Goal: Task Accomplishment & Management: Use online tool/utility

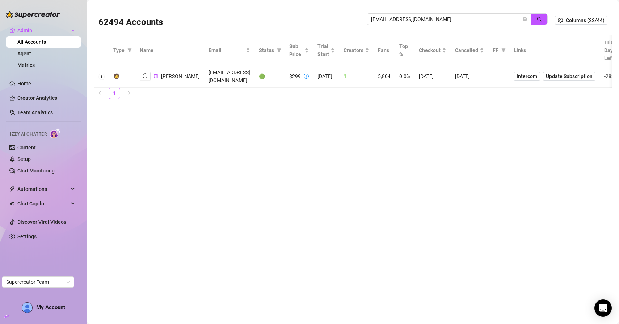
drag, startPoint x: 470, startPoint y: 14, endPoint x: 364, endPoint y: 14, distance: 105.3
click at [363, 14] on div "62494 Accounts [PERSON_NAME][EMAIL_ADDRESS][DOMAIN_NAME]" at bounding box center [326, 20] width 456 height 25
drag, startPoint x: 428, startPoint y: 14, endPoint x: 416, endPoint y: 14, distance: 11.9
click at [416, 14] on span "jayliebonow@hotmail.com" at bounding box center [448, 19] width 165 height 12
click at [427, 14] on span "jayliebonow@hotmail.com" at bounding box center [448, 19] width 165 height 12
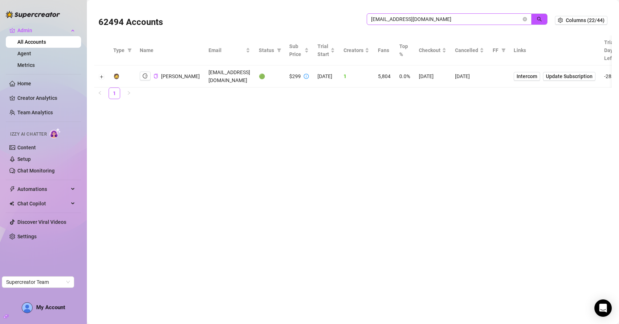
click at [427, 14] on span "jayliebonow@hotmail.com" at bounding box center [448, 19] width 165 height 12
click at [427, 20] on input "jayliebonow@hotmail.com" at bounding box center [446, 19] width 150 height 8
type input "josh"
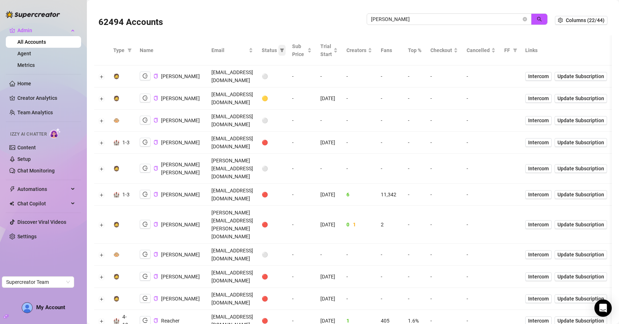
click at [285, 54] on span at bounding box center [281, 50] width 7 height 11
click at [288, 86] on input "checkbox" at bounding box center [285, 88] width 6 height 6
checkbox input "true"
click at [321, 121] on button "OK" at bounding box center [322, 125] width 12 height 9
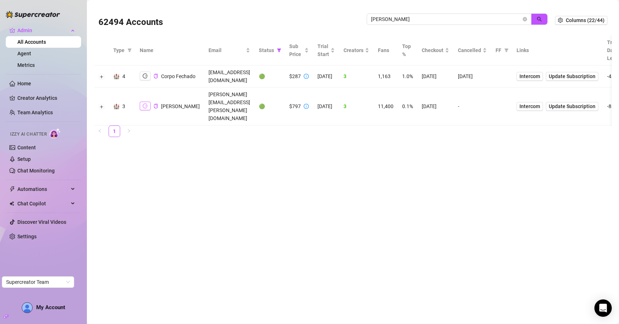
click at [145, 103] on icon "logout" at bounding box center [145, 105] width 5 height 5
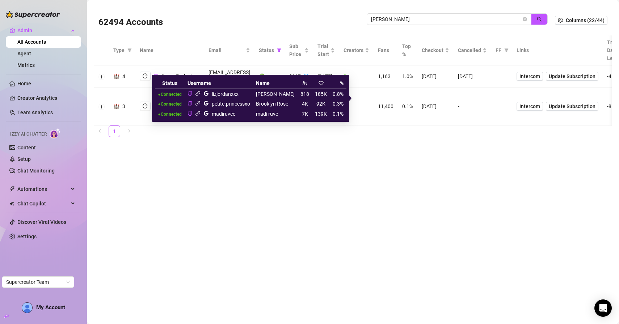
click at [209, 114] on icon "google" at bounding box center [205, 113] width 5 height 5
click at [200, 104] on icon "link" at bounding box center [197, 103] width 5 height 5
click at [200, 114] on icon "link" at bounding box center [197, 113] width 5 height 5
click at [200, 115] on icon "link" at bounding box center [197, 113] width 5 height 5
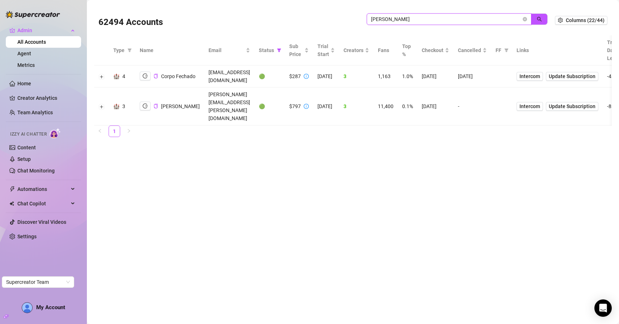
drag, startPoint x: 424, startPoint y: 16, endPoint x: 318, endPoint y: 21, distance: 105.4
click at [318, 21] on div "62494 Accounts josh" at bounding box center [326, 20] width 456 height 25
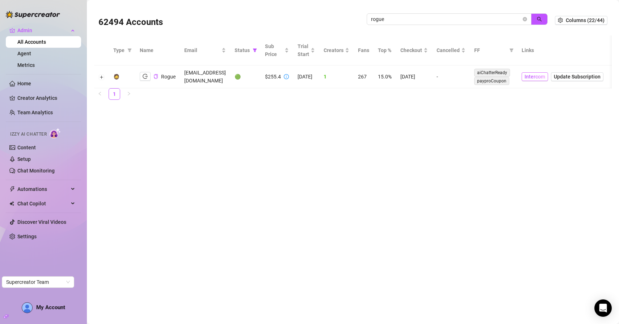
click at [545, 77] on span "Intercom" at bounding box center [534, 77] width 21 height 8
drag, startPoint x: 404, startPoint y: 21, endPoint x: 320, endPoint y: 20, distance: 83.2
click at [320, 20] on div "62494 Accounts rogue" at bounding box center [326, 20] width 456 height 25
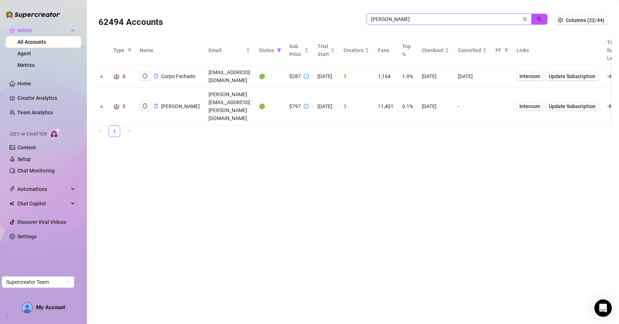
click at [411, 24] on div "josh" at bounding box center [456, 22] width 181 height 19
drag, startPoint x: 405, startPoint y: 16, endPoint x: 320, endPoint y: 18, distance: 85.4
click at [320, 18] on div "62494 Accounts josh" at bounding box center [326, 20] width 456 height 25
type input "h"
click at [541, 19] on icon "search" at bounding box center [538, 19] width 5 height 5
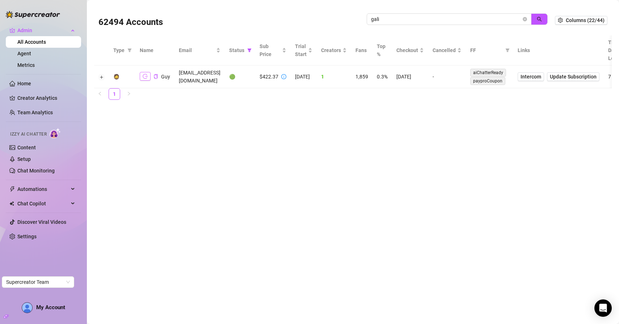
click at [144, 74] on icon "logout" at bounding box center [145, 76] width 5 height 5
drag, startPoint x: 400, startPoint y: 18, endPoint x: 341, endPoint y: 18, distance: 59.3
click at [342, 18] on div "62494 Accounts gali" at bounding box center [326, 20] width 456 height 25
click at [144, 76] on icon "logout" at bounding box center [145, 76] width 5 height 5
drag, startPoint x: 392, startPoint y: 18, endPoint x: 317, endPoint y: 18, distance: 74.5
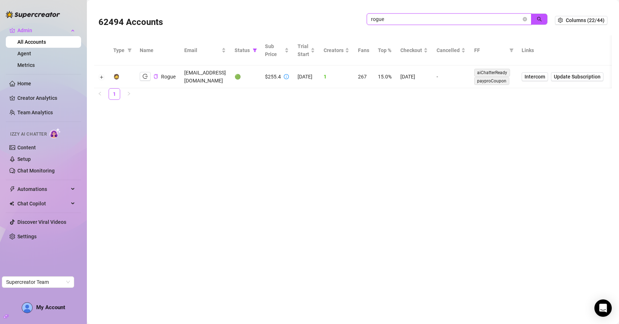
click at [317, 18] on div "62494 Accounts rogue" at bounding box center [326, 20] width 456 height 25
type input "jaylie"
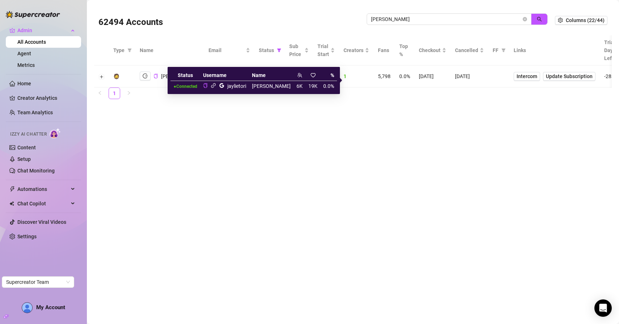
click at [216, 84] on icon "link" at bounding box center [213, 85] width 5 height 5
click at [224, 85] on icon "google" at bounding box center [221, 85] width 5 height 5
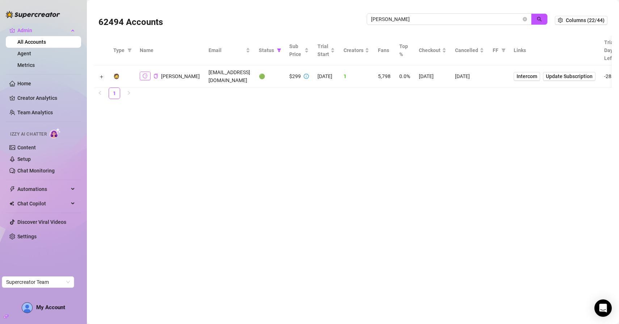
click at [142, 80] on button "button" at bounding box center [145, 76] width 11 height 9
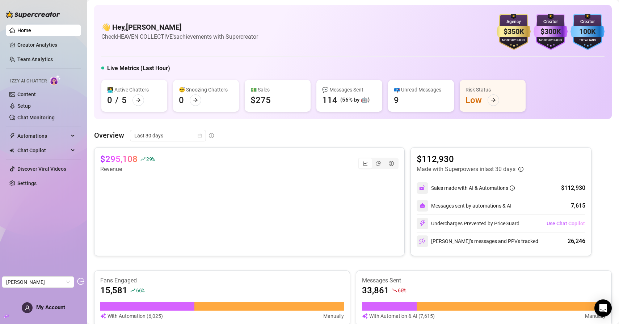
click at [183, 128] on div "👋 Hey, Josh Bru Check HEAVEN COLLECTIVE's achievements with Supercreator $350K …" at bounding box center [352, 296] width 517 height 583
click at [175, 137] on span "Last 30 days" at bounding box center [167, 135] width 67 height 11
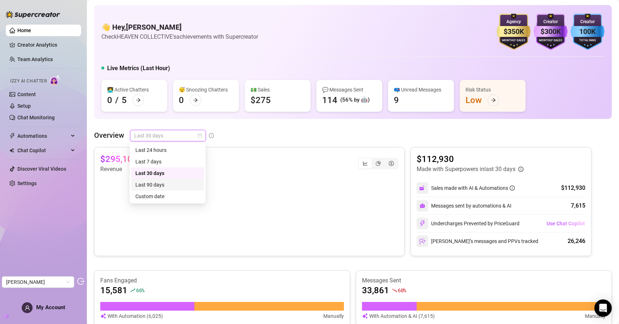
click at [157, 181] on div "Last 90 days" at bounding box center [167, 185] width 64 height 8
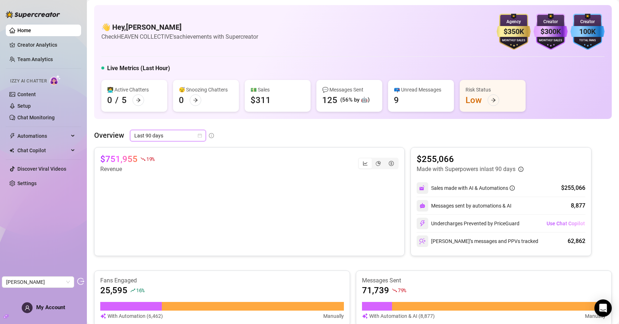
scroll to position [40, 0]
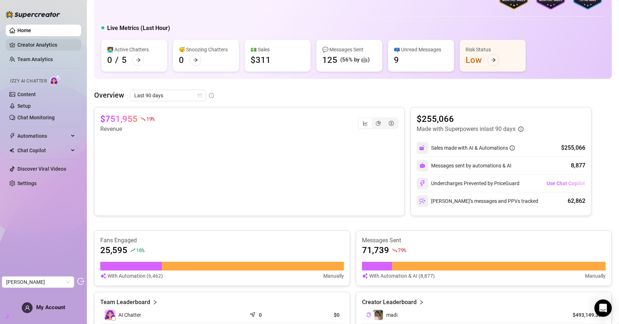
click at [52, 47] on link "Creator Analytics" at bounding box center [46, 45] width 58 height 12
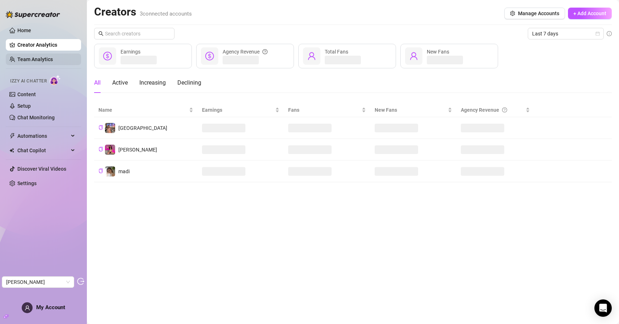
click at [53, 62] on link "Team Analytics" at bounding box center [34, 59] width 35 height 6
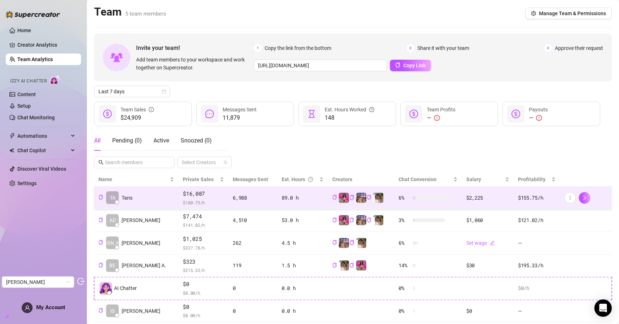
click at [233, 201] on div "6,988" at bounding box center [253, 198] width 40 height 8
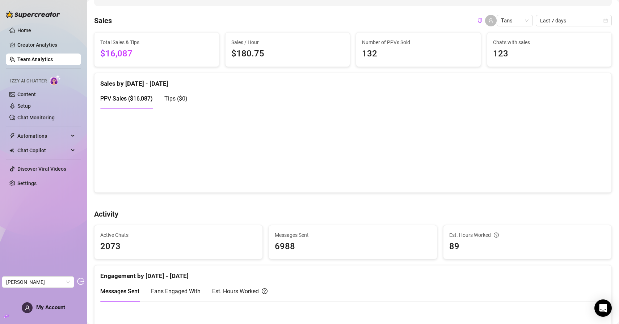
scroll to position [103, 0]
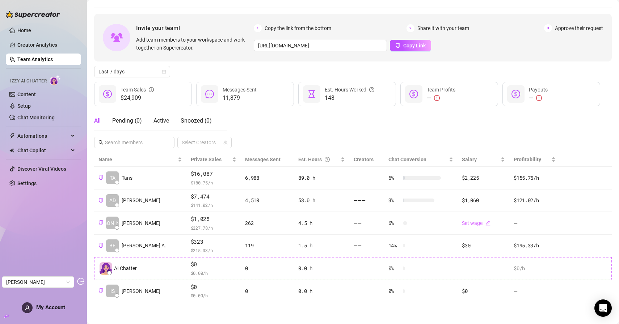
scroll to position [20, 0]
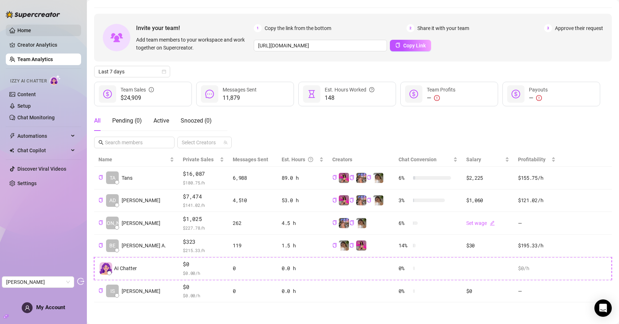
click at [25, 28] on link "Home" at bounding box center [24, 30] width 14 height 6
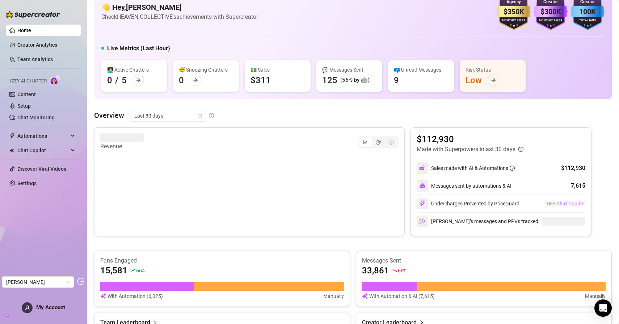
scroll to position [103, 0]
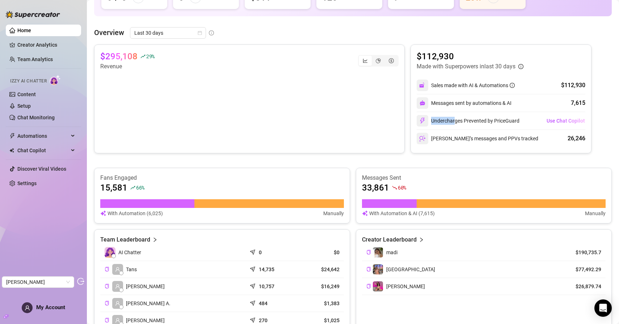
drag, startPoint x: 432, startPoint y: 121, endPoint x: 455, endPoint y: 120, distance: 22.8
click at [455, 120] on div "Undercharges Prevented by PriceGuard" at bounding box center [467, 121] width 103 height 12
click at [439, 125] on div "Undercharges Prevented by PriceGuard" at bounding box center [467, 121] width 103 height 12
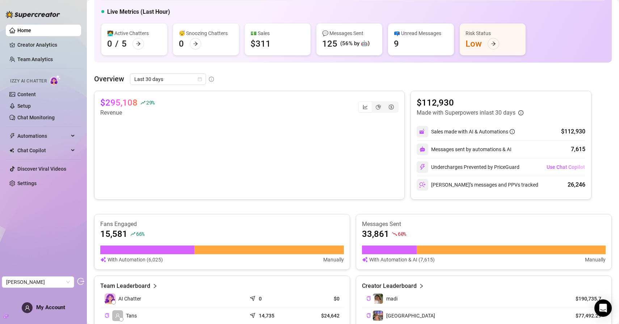
scroll to position [56, 0]
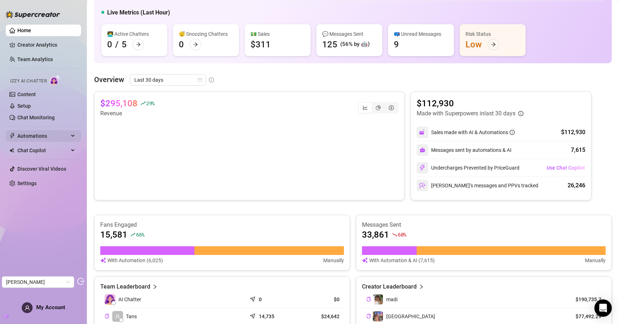
click at [39, 140] on span "Automations" at bounding box center [42, 136] width 51 height 12
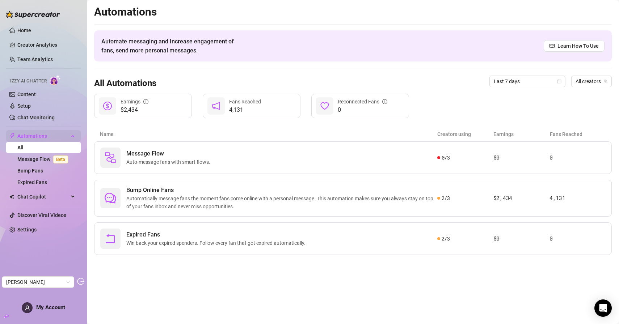
click at [33, 139] on span "Automations" at bounding box center [42, 136] width 51 height 12
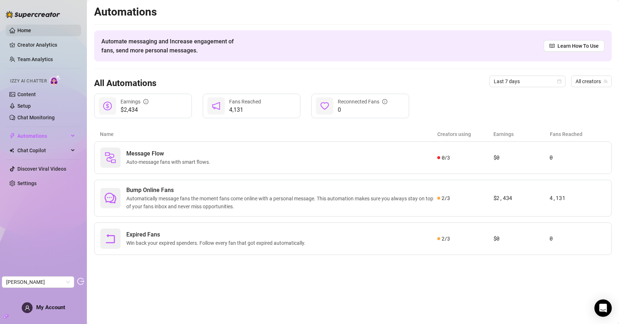
click at [26, 29] on link "Home" at bounding box center [24, 30] width 14 height 6
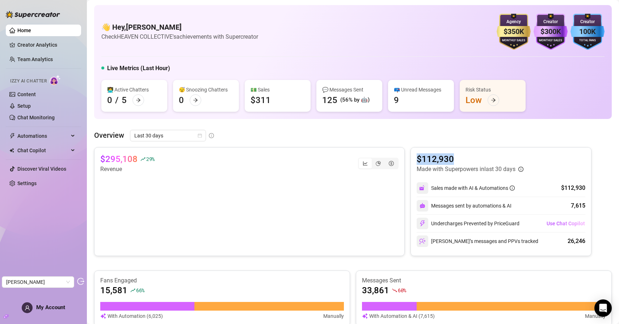
drag, startPoint x: 416, startPoint y: 161, endPoint x: 468, endPoint y: 161, distance: 51.7
click at [468, 161] on article "$112,930" at bounding box center [469, 159] width 107 height 12
drag, startPoint x: 416, startPoint y: 159, endPoint x: 467, endPoint y: 160, distance: 50.6
click at [467, 160] on article "$112,930" at bounding box center [469, 159] width 107 height 12
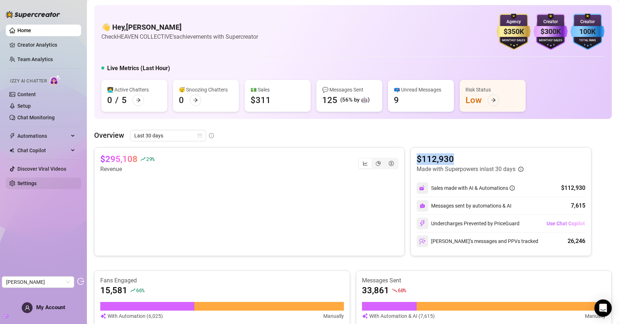
click at [31, 182] on link "Settings" at bounding box center [26, 183] width 19 height 6
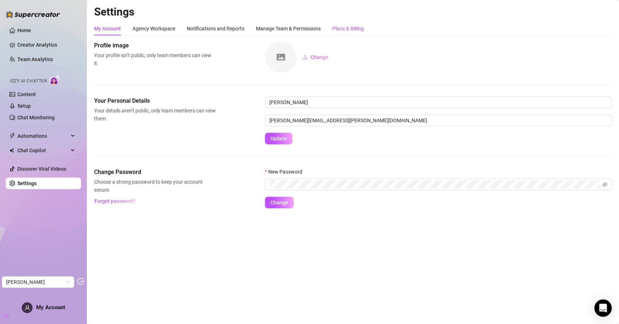
click at [352, 25] on div "Plans & Billing" at bounding box center [347, 29] width 31 height 8
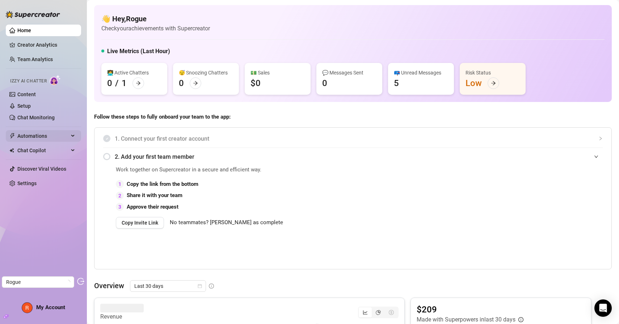
click at [36, 141] on span "Automations" at bounding box center [42, 136] width 51 height 12
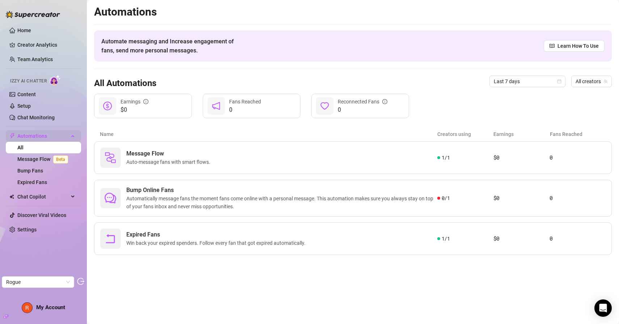
click at [50, 139] on span "Automations" at bounding box center [42, 136] width 51 height 12
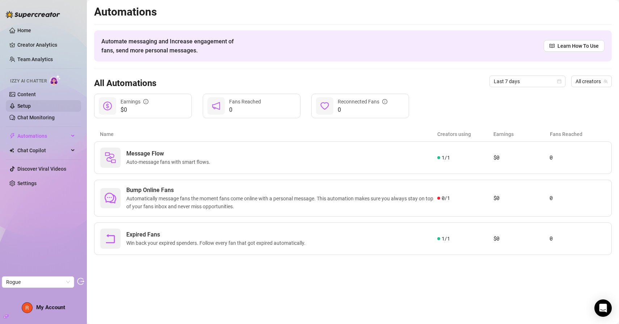
click at [29, 105] on link "Setup" at bounding box center [23, 106] width 13 height 6
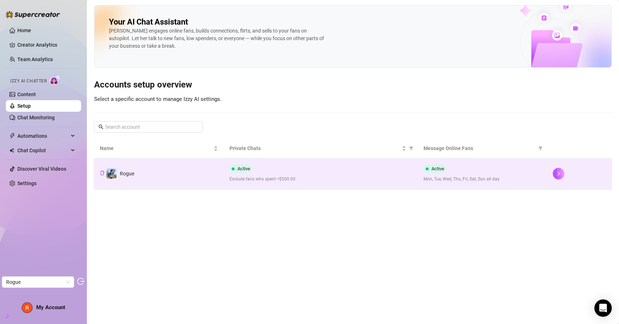
click at [158, 188] on td "Rogue" at bounding box center [158, 173] width 129 height 30
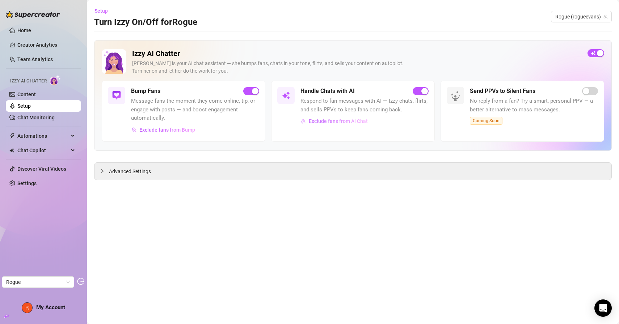
click at [333, 119] on span "Exclude fans from AI Chat" at bounding box center [338, 121] width 59 height 6
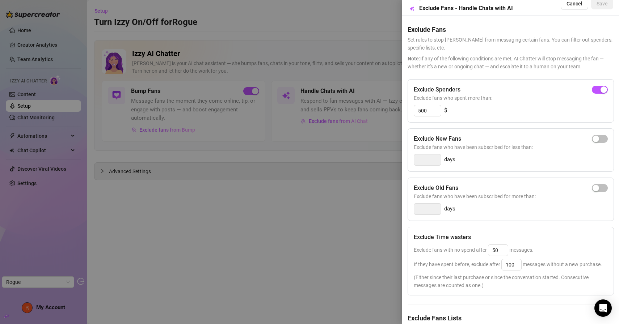
scroll to position [10, 0]
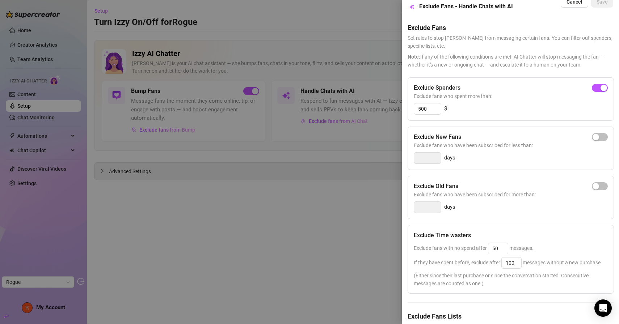
click at [310, 107] on div at bounding box center [309, 162] width 619 height 324
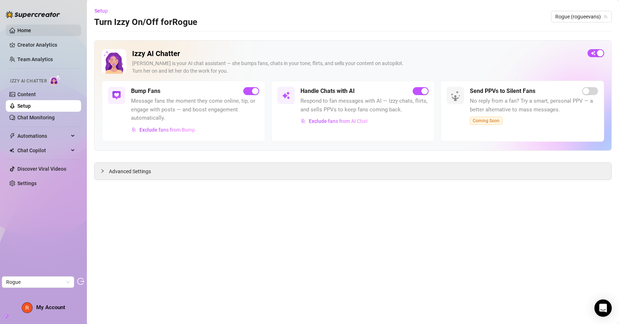
click at [31, 29] on link "Home" at bounding box center [24, 30] width 14 height 6
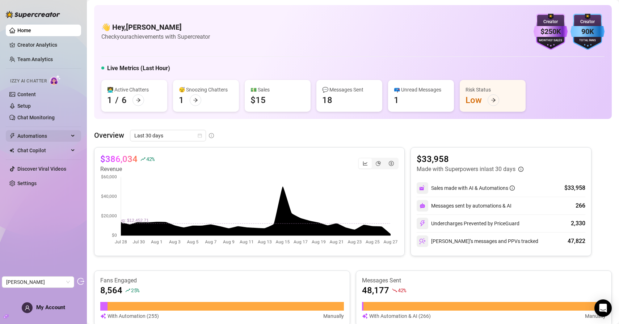
click at [55, 135] on span "Automations" at bounding box center [42, 136] width 51 height 12
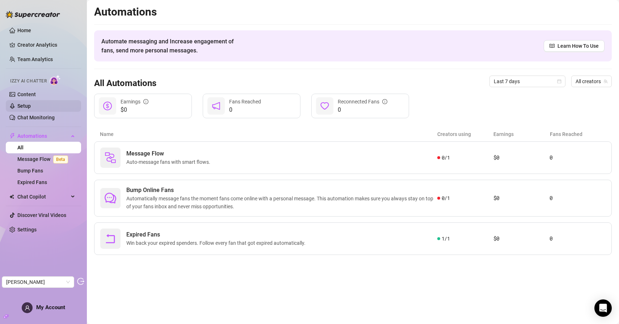
click at [31, 104] on link "Setup" at bounding box center [23, 106] width 13 height 6
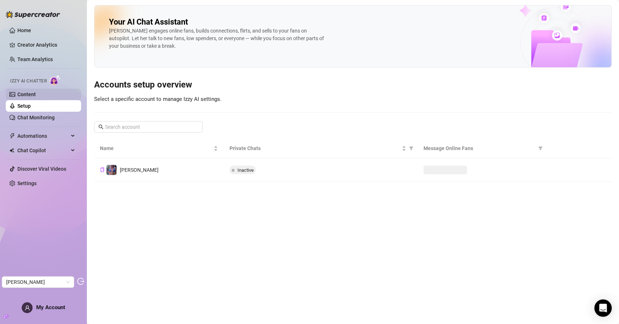
click at [36, 94] on link "Content" at bounding box center [26, 95] width 18 height 6
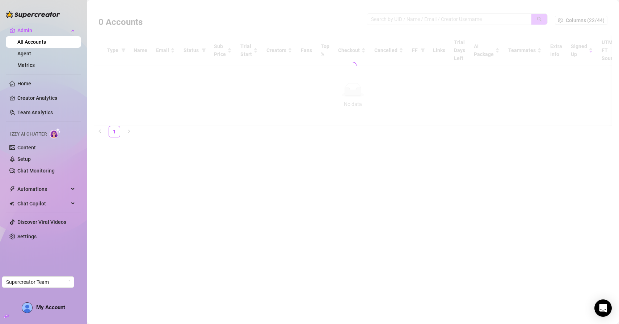
click at [432, 18] on div at bounding box center [352, 65] width 517 height 121
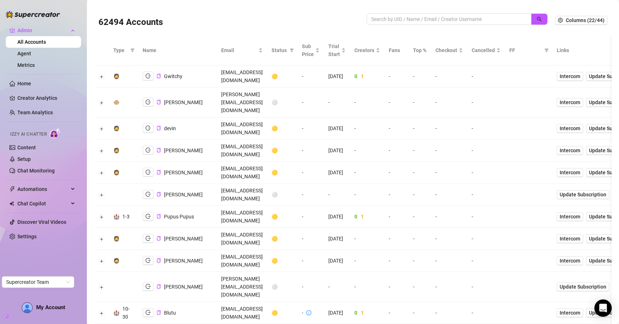
click at [390, 12] on div "62494 Accounts" at bounding box center [326, 20] width 456 height 25
click at [390, 15] on input "search" at bounding box center [446, 19] width 150 height 8
type input "[PERSON_NAME]"
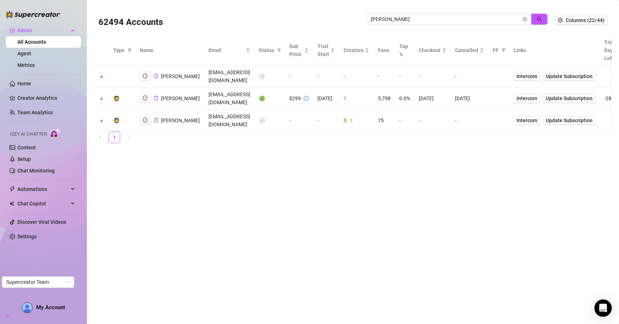
drag, startPoint x: 314, startPoint y: 95, endPoint x: 332, endPoint y: 96, distance: 18.1
click at [332, 96] on td "11/3/2024" at bounding box center [326, 99] width 26 height 22
click at [324, 101] on td "11/3/2024" at bounding box center [326, 99] width 26 height 22
drag, startPoint x: 457, startPoint y: 94, endPoint x: 463, endPoint y: 95, distance: 5.9
click at [467, 95] on td "11/20/2024" at bounding box center [469, 99] width 38 height 22
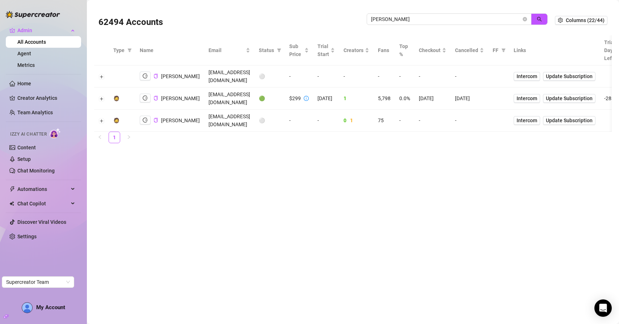
click at [428, 93] on td "11/19/2024" at bounding box center [432, 99] width 36 height 22
drag, startPoint x: 417, startPoint y: 95, endPoint x: 439, endPoint y: 95, distance: 21.7
click at [439, 95] on td "11/19/2024" at bounding box center [432, 99] width 36 height 22
click at [100, 74] on button "Expand row" at bounding box center [102, 77] width 6 height 6
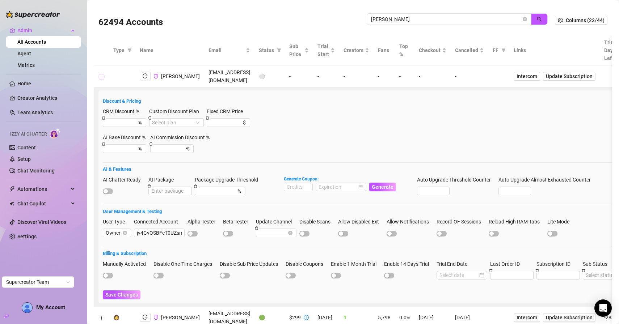
click at [100, 74] on button "Collapse row" at bounding box center [102, 77] width 6 height 6
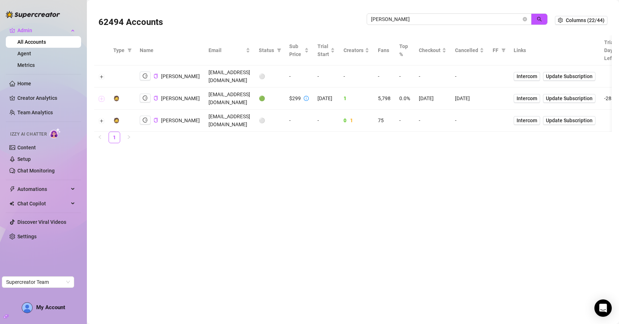
click at [102, 96] on button "Expand row" at bounding box center [102, 99] width 6 height 6
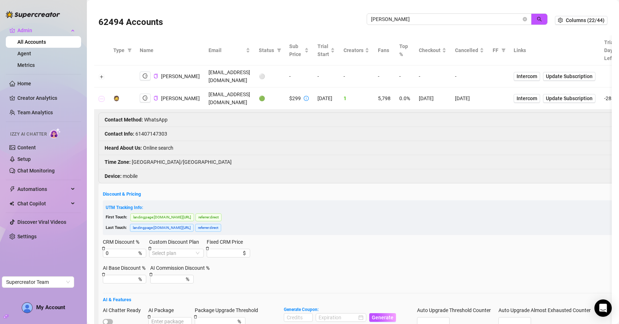
click at [102, 96] on button "Collapse row" at bounding box center [102, 99] width 6 height 6
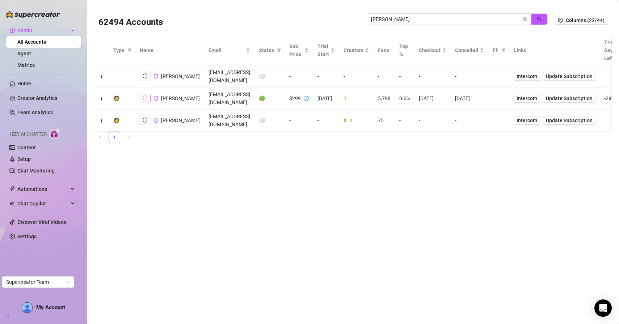
click at [146, 95] on icon "logout" at bounding box center [145, 97] width 5 height 5
click at [277, 50] on icon "filter" at bounding box center [279, 50] width 4 height 4
click at [233, 74] on input "checkbox" at bounding box center [231, 76] width 6 height 6
checkbox input "true"
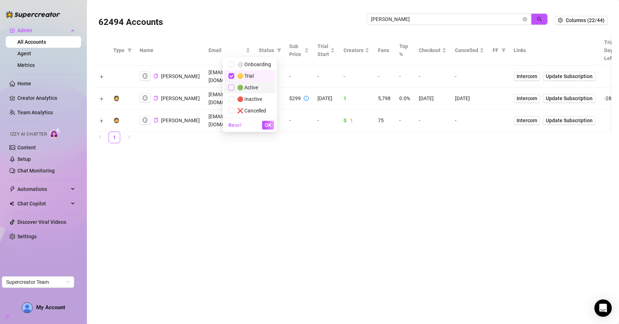
click at [233, 88] on input "checkbox" at bounding box center [231, 88] width 6 height 6
checkbox input "true"
click at [269, 123] on span "OK" at bounding box center [267, 125] width 7 height 6
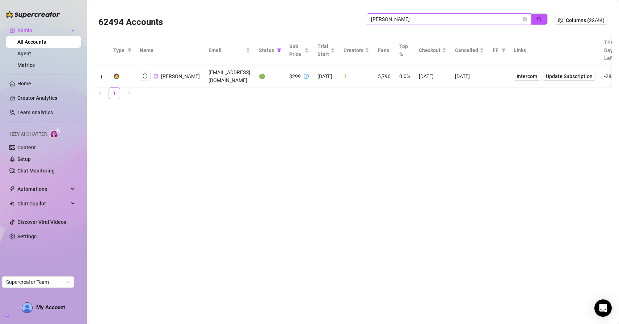
click at [522, 19] on span "jaylie" at bounding box center [448, 19] width 165 height 12
click at [523, 19] on icon "close-circle" at bounding box center [524, 19] width 4 height 4
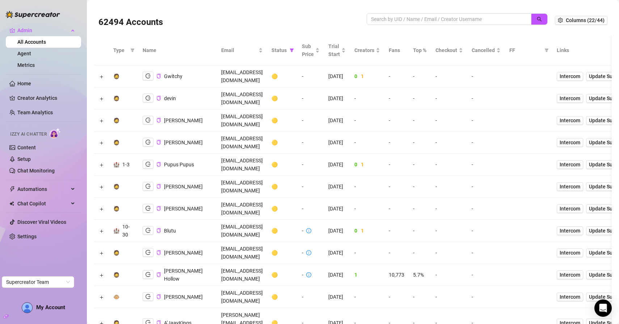
click at [39, 41] on link "All Accounts" at bounding box center [31, 42] width 29 height 6
click at [44, 31] on span "Admin" at bounding box center [42, 31] width 51 height 12
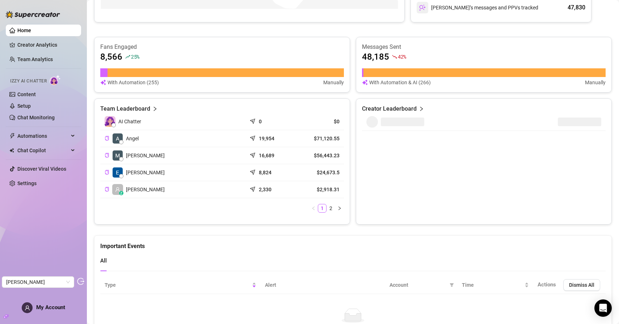
scroll to position [231, 0]
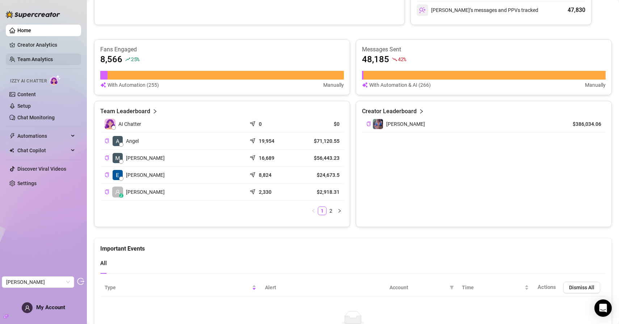
click at [50, 59] on link "Team Analytics" at bounding box center [34, 59] width 35 height 6
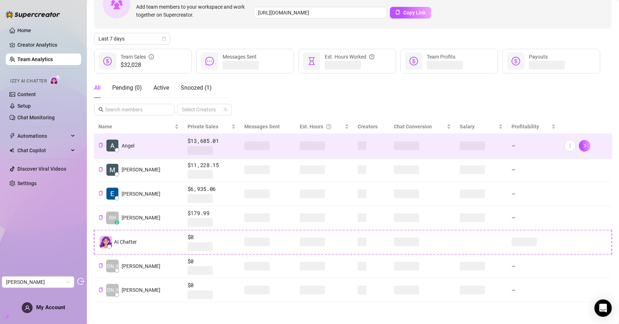
scroll to position [43, 0]
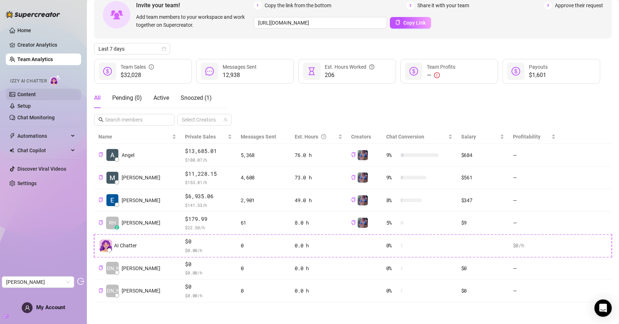
click at [36, 96] on link "Content" at bounding box center [26, 95] width 18 height 6
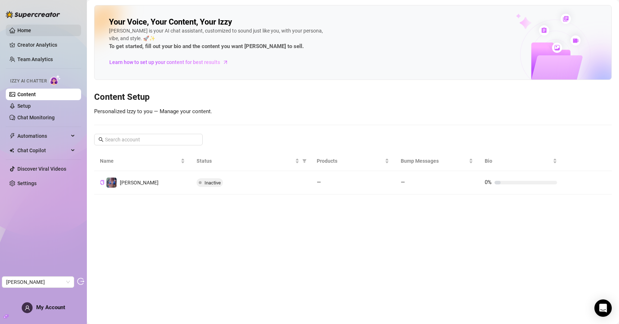
click at [31, 32] on link "Home" at bounding box center [24, 30] width 14 height 6
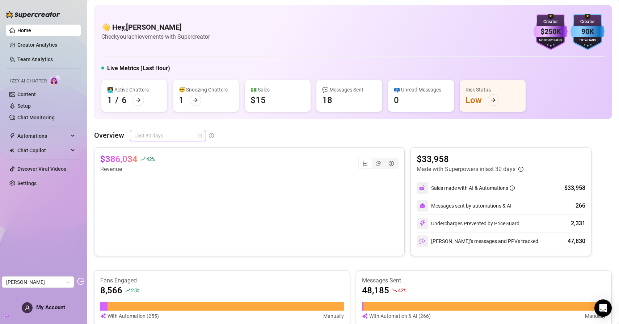
click at [173, 136] on span "Last 30 days" at bounding box center [167, 135] width 67 height 11
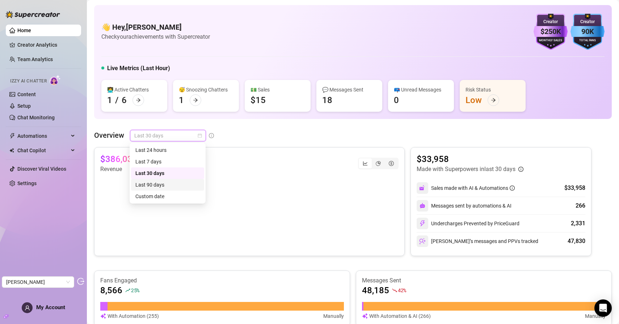
click at [158, 179] on div "Last 90 days" at bounding box center [167, 185] width 73 height 12
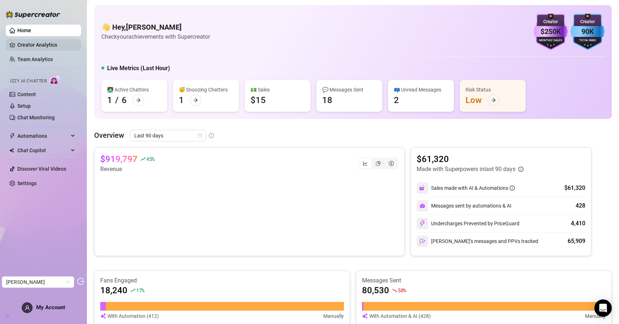
click at [34, 44] on link "Creator Analytics" at bounding box center [46, 45] width 58 height 12
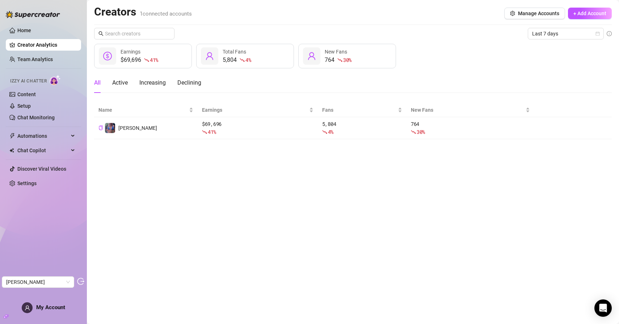
click at [51, 56] on link "Team Analytics" at bounding box center [34, 59] width 35 height 6
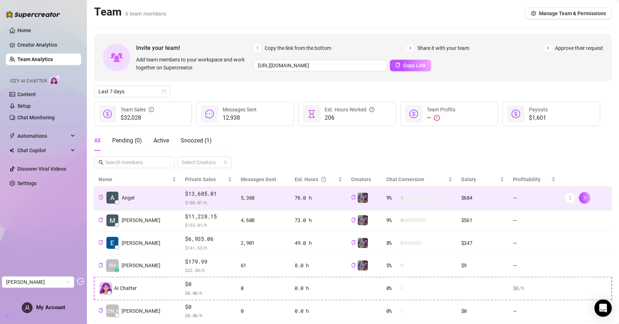
scroll to position [43, 0]
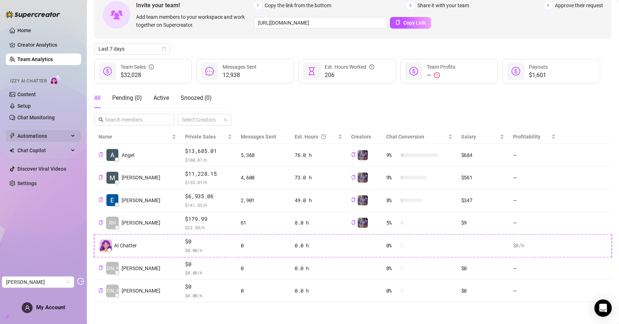
click at [39, 135] on span "Automations" at bounding box center [42, 136] width 51 height 12
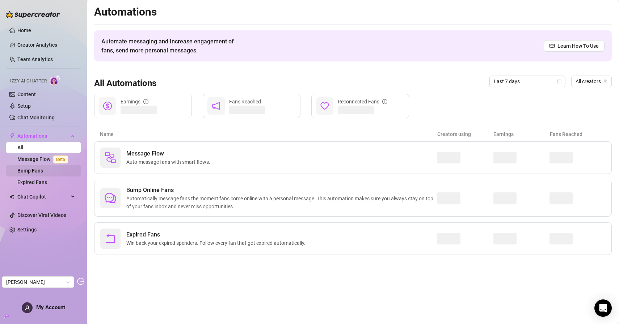
click at [43, 172] on link "Bump Fans" at bounding box center [30, 171] width 26 height 6
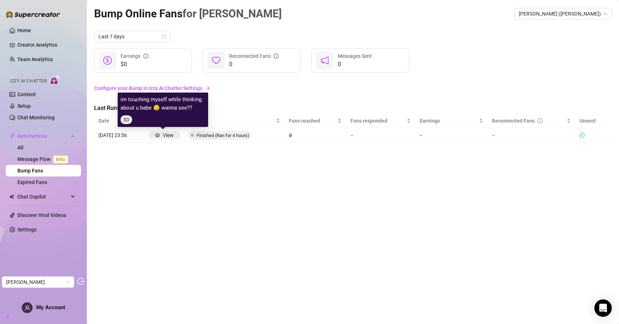
click at [171, 136] on div "View" at bounding box center [168, 135] width 11 height 8
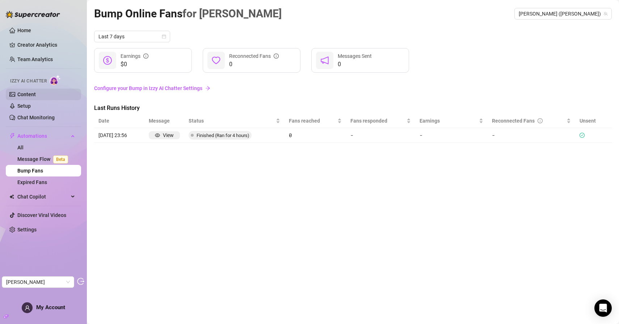
click at [36, 92] on link "Content" at bounding box center [26, 95] width 18 height 6
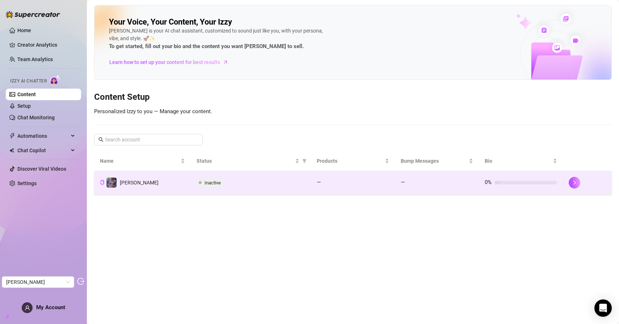
click at [227, 181] on div "Inactive" at bounding box center [250, 182] width 109 height 9
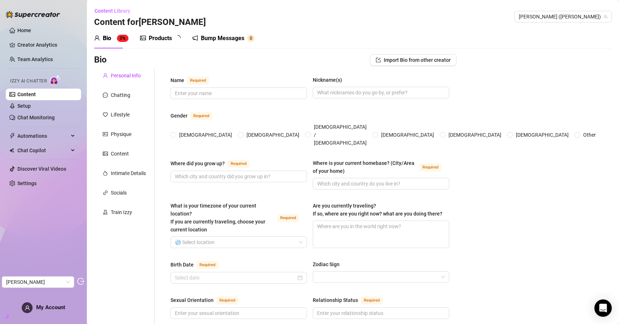
click at [159, 40] on div "Products" at bounding box center [160, 38] width 23 height 9
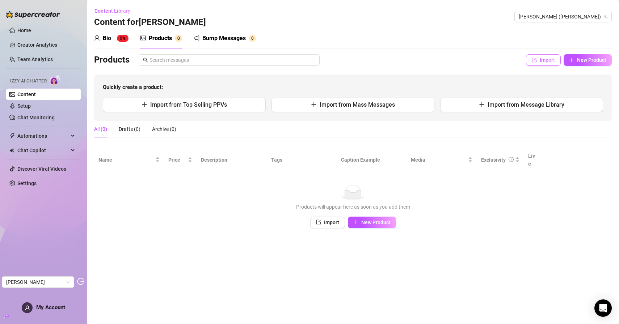
click at [544, 61] on span "Import" at bounding box center [546, 60] width 15 height 6
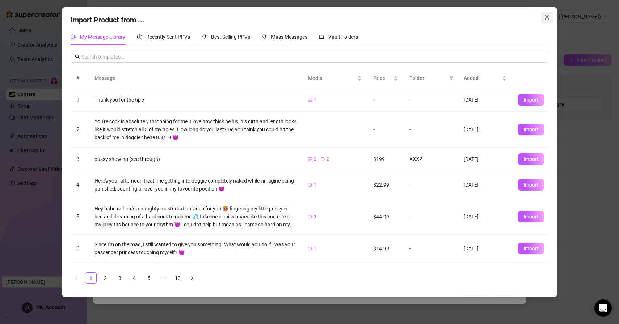
click at [549, 18] on icon "close" at bounding box center [547, 17] width 6 height 6
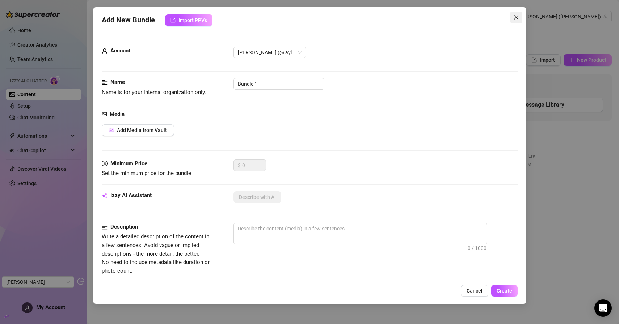
click at [514, 16] on icon "close" at bounding box center [515, 17] width 4 height 4
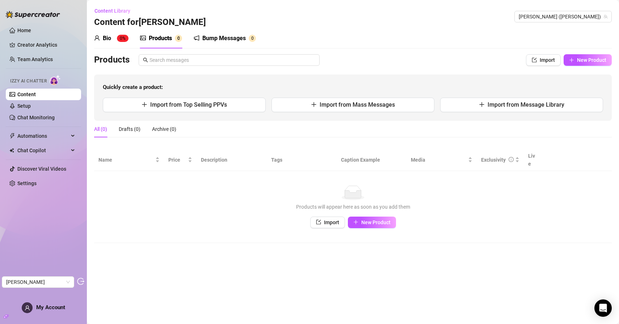
click at [174, 44] on div "Products 0" at bounding box center [161, 38] width 42 height 20
click at [539, 61] on button "Import" at bounding box center [543, 60] width 35 height 12
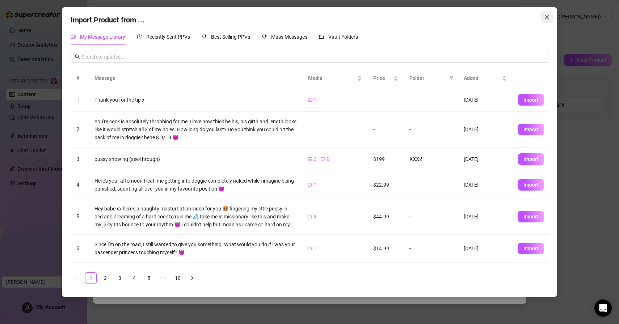
click at [547, 19] on icon "close" at bounding box center [547, 17] width 6 height 6
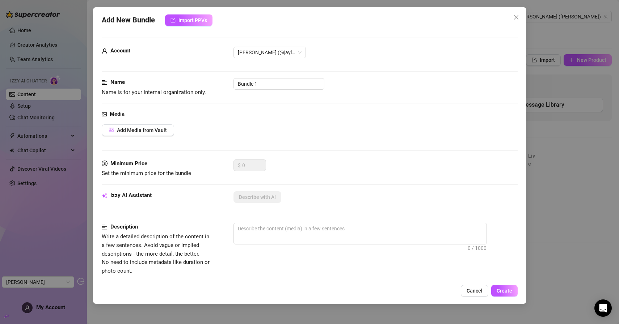
click at [578, 63] on div "Add New Bundle Import PPVs Account [PERSON_NAME] (@jaylietori) Name Name is for…" at bounding box center [309, 162] width 619 height 324
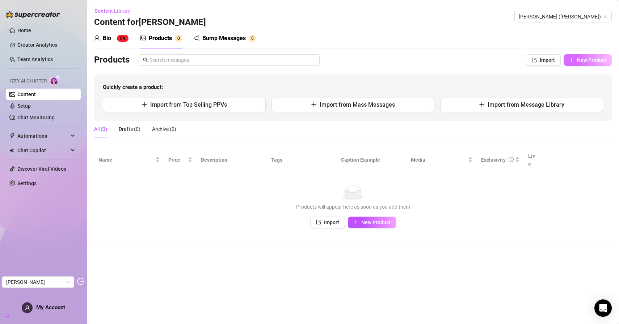
click at [578, 62] on span "New Product" at bounding box center [591, 60] width 29 height 6
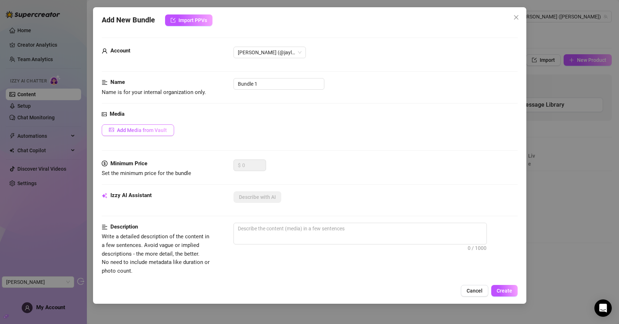
click at [155, 130] on span "Add Media from Vault" at bounding box center [142, 130] width 50 height 6
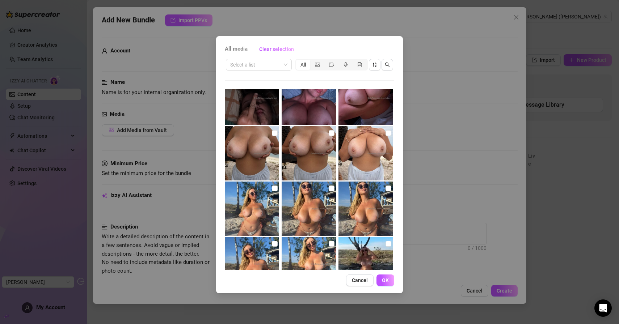
scroll to position [1158, 0]
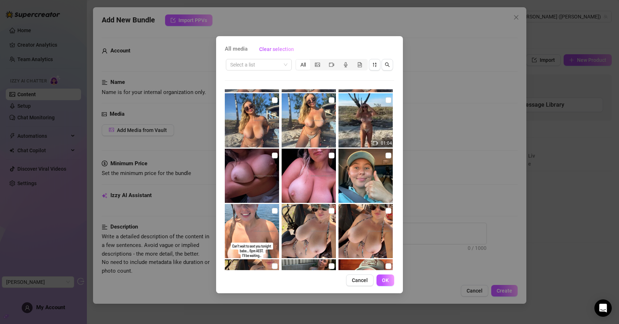
click at [472, 33] on div "All media Clear selection Select a list All 00:48 00:12 05:44 00:07 05:21 00:29…" at bounding box center [309, 162] width 619 height 324
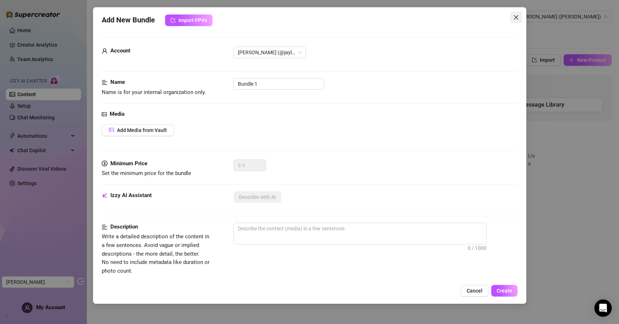
click at [519, 19] on span "Close" at bounding box center [516, 17] width 12 height 6
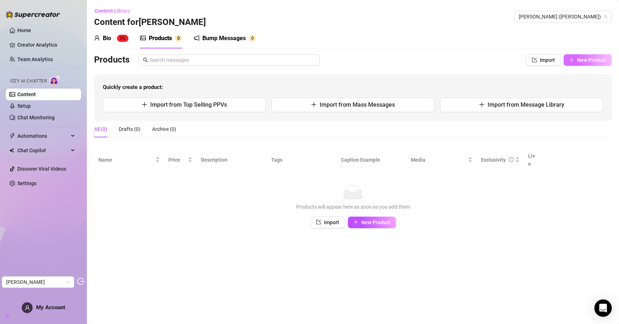
click at [584, 61] on span "New Product" at bounding box center [591, 60] width 29 height 6
type textarea "Type your message here..."
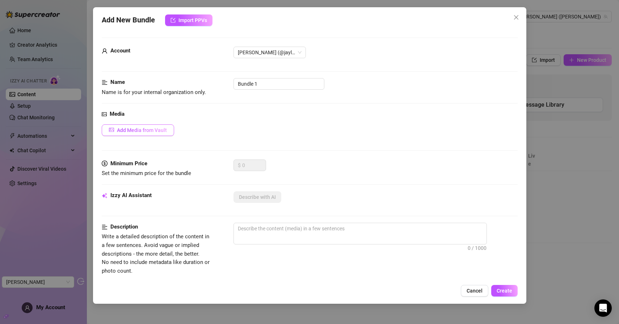
click at [148, 132] on span "Add Media from Vault" at bounding box center [142, 130] width 50 height 6
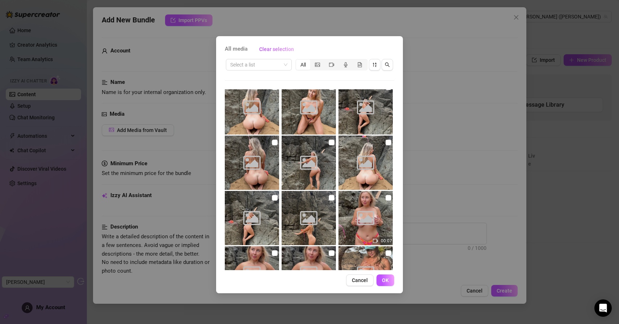
scroll to position [4700, 0]
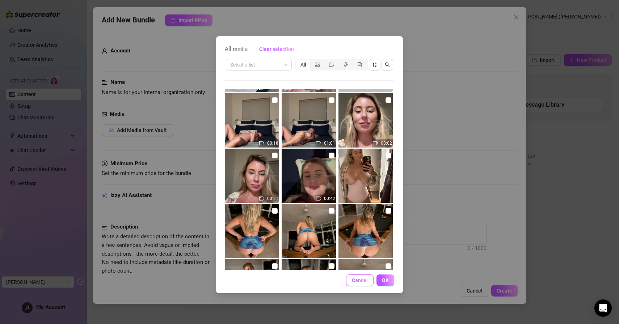
click at [355, 279] on span "Cancel" at bounding box center [360, 280] width 16 height 6
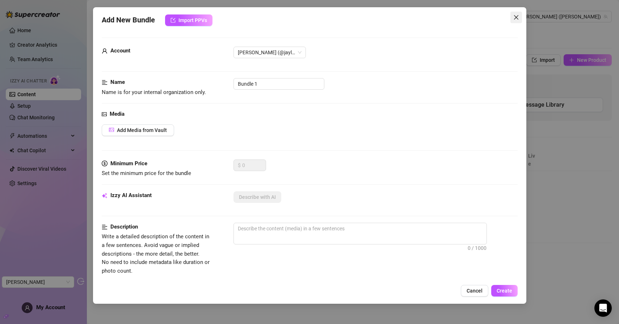
click at [514, 20] on icon "close" at bounding box center [516, 17] width 6 height 6
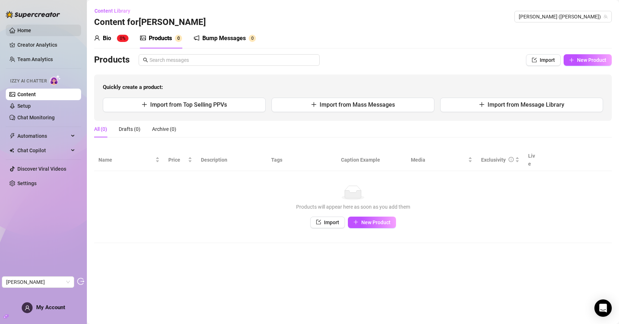
click at [31, 27] on link "Home" at bounding box center [24, 30] width 14 height 6
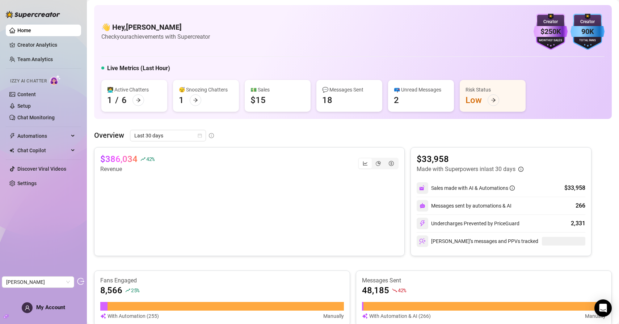
click at [53, 175] on ul "Home Creator Analytics Team Analytics Izzy AI Chatter Content Setup Chat Monito…" at bounding box center [43, 107] width 75 height 170
click at [37, 182] on link "Settings" at bounding box center [26, 183] width 19 height 6
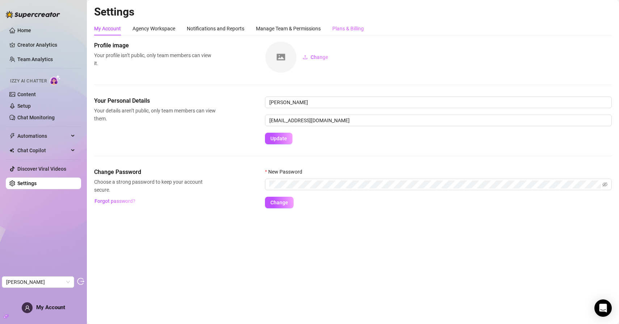
click at [349, 34] on div "Plans & Billing" at bounding box center [347, 29] width 31 height 14
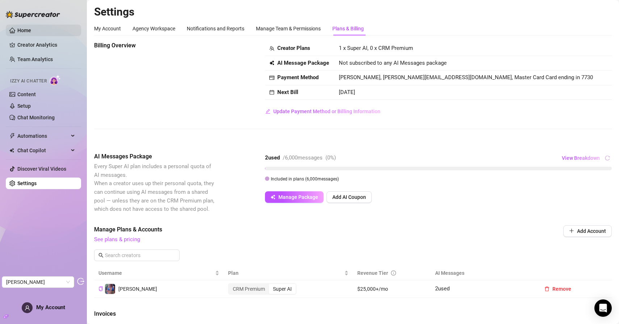
click at [31, 27] on link "Home" at bounding box center [24, 30] width 14 height 6
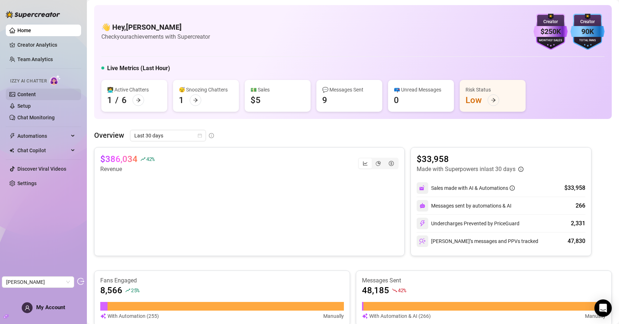
click at [36, 97] on link "Content" at bounding box center [26, 95] width 18 height 6
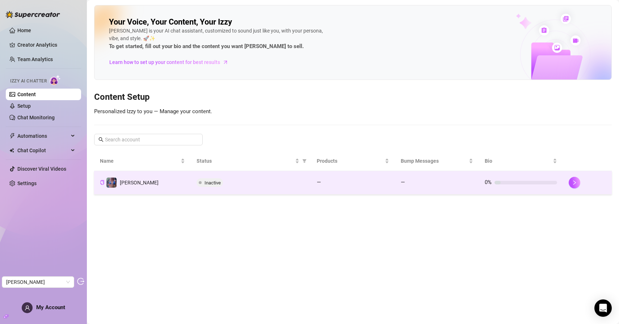
click at [248, 183] on div "Inactive" at bounding box center [250, 182] width 109 height 9
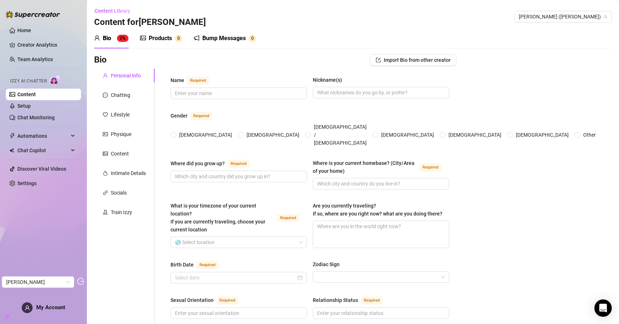
click at [174, 42] on div "Products 0" at bounding box center [161, 38] width 42 height 9
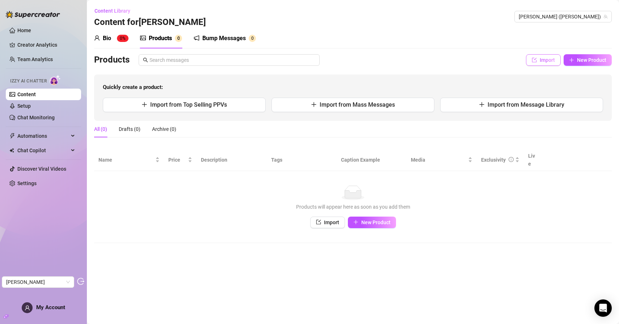
click at [551, 60] on span "Import" at bounding box center [546, 60] width 15 height 6
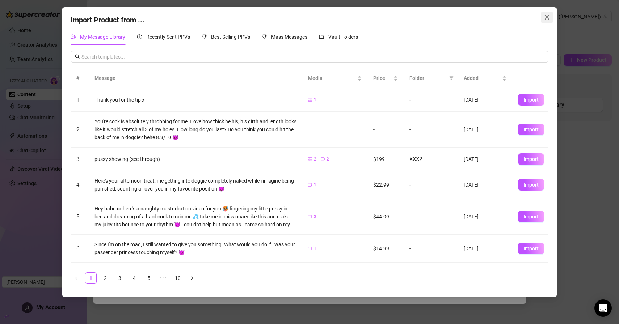
click at [548, 21] on button "Close" at bounding box center [547, 18] width 12 height 12
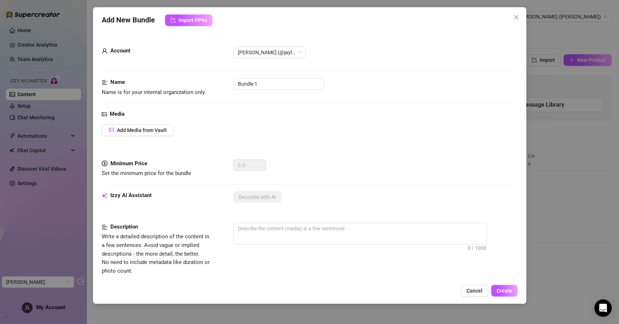
click at [577, 59] on div "Add New Bundle Import PPVs Account [PERSON_NAME] (@jaylietori) Name Name is for…" at bounding box center [309, 162] width 619 height 324
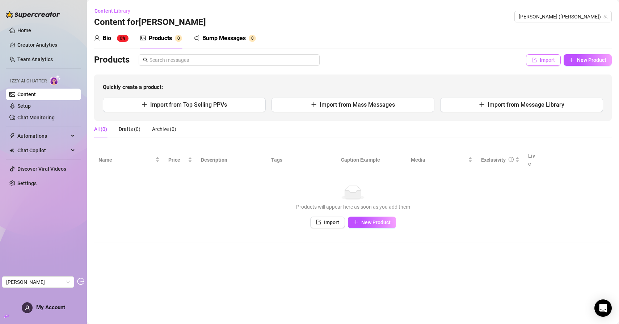
click at [549, 59] on span "Import" at bounding box center [546, 60] width 15 height 6
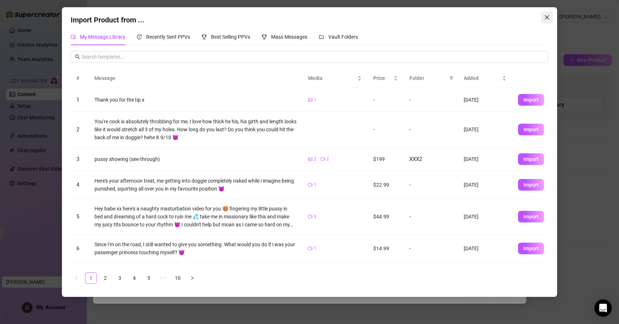
click at [547, 17] on icon "close" at bounding box center [546, 17] width 4 height 4
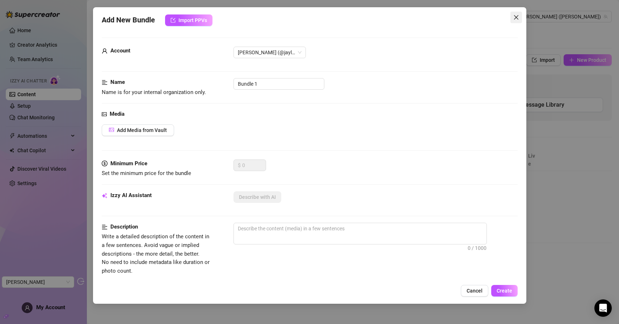
click at [520, 16] on span "Close" at bounding box center [516, 17] width 12 height 6
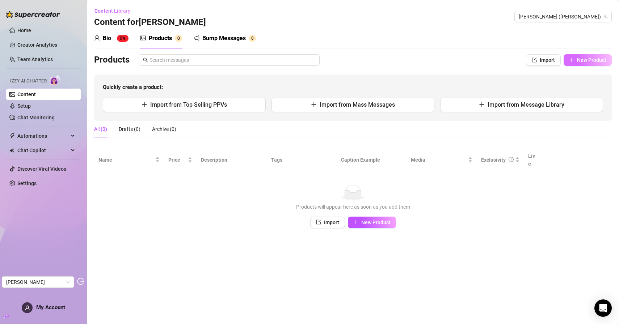
click at [578, 62] on span "New Product" at bounding box center [591, 60] width 29 height 6
type textarea "Type your message here..."
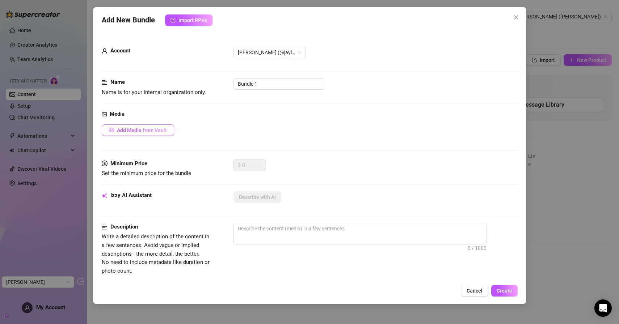
click at [153, 131] on span "Add Media from Vault" at bounding box center [142, 130] width 50 height 6
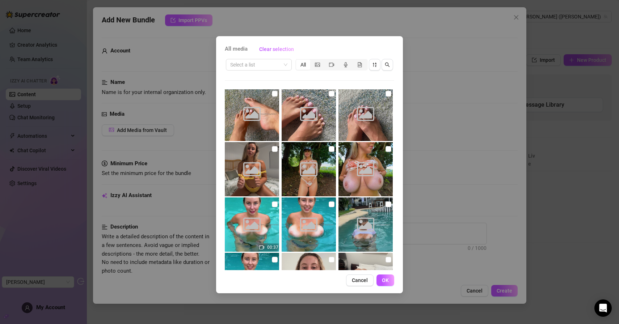
scroll to position [6471, 0]
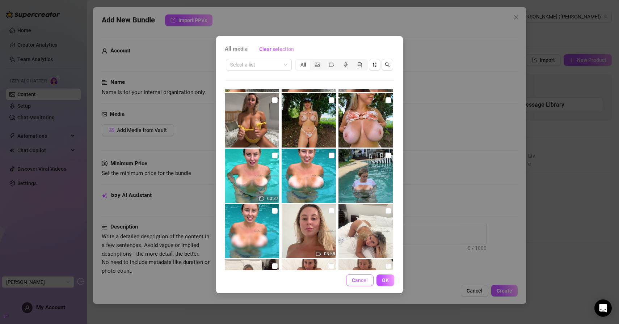
click at [356, 277] on button "Cancel" at bounding box center [359, 281] width 27 height 12
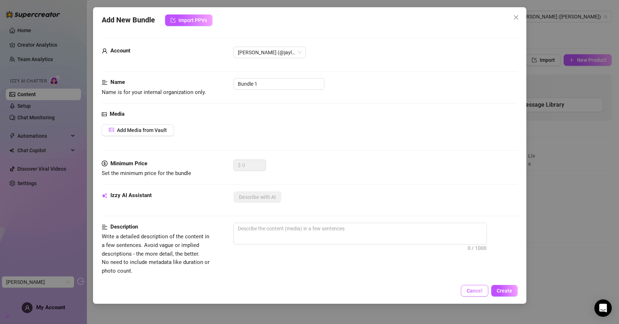
click at [473, 289] on span "Cancel" at bounding box center [474, 291] width 16 height 6
